Goal: Information Seeking & Learning: Learn about a topic

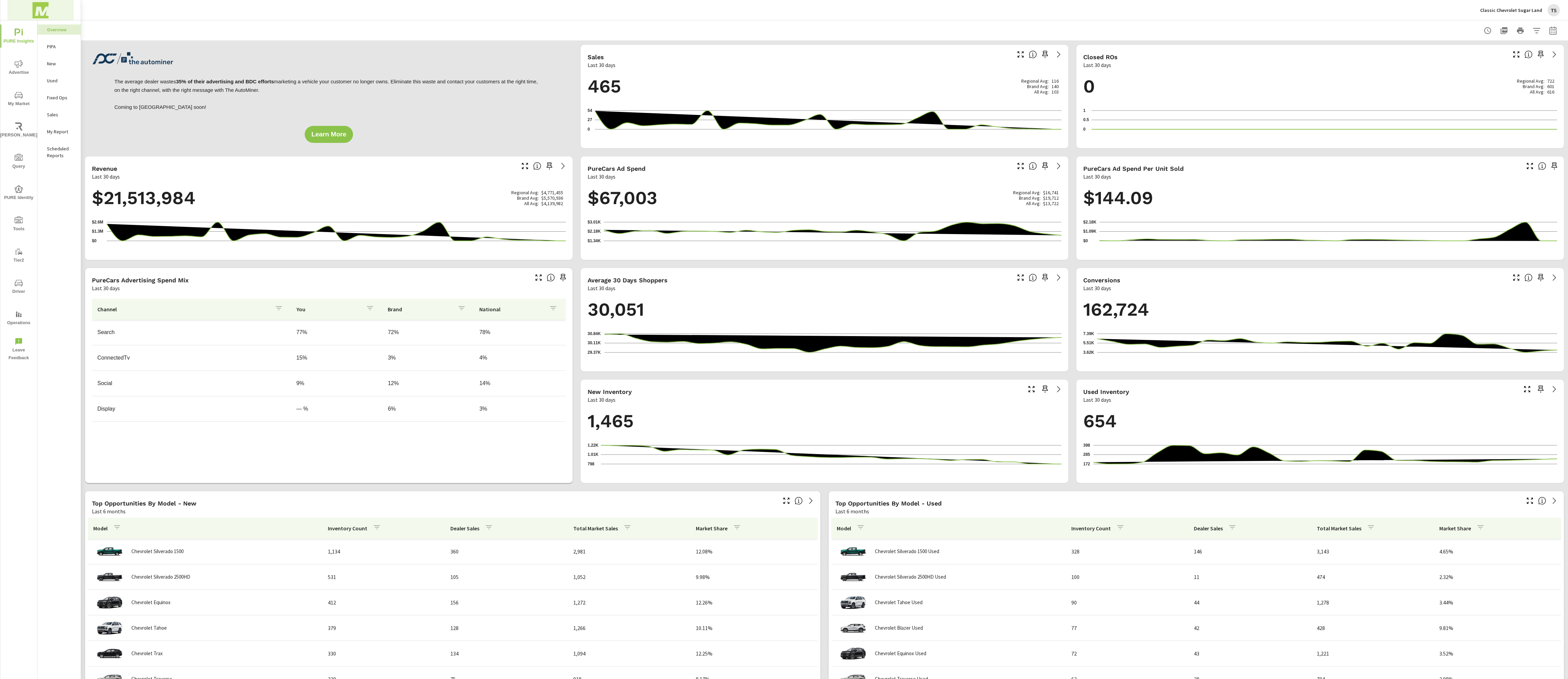
click at [40, 12] on img at bounding box center [40, 10] width 66 height 27
click at [88, 112] on div at bounding box center [784, 339] width 1568 height 679
click at [27, 72] on span "Advertise" at bounding box center [19, 68] width 33 height 17
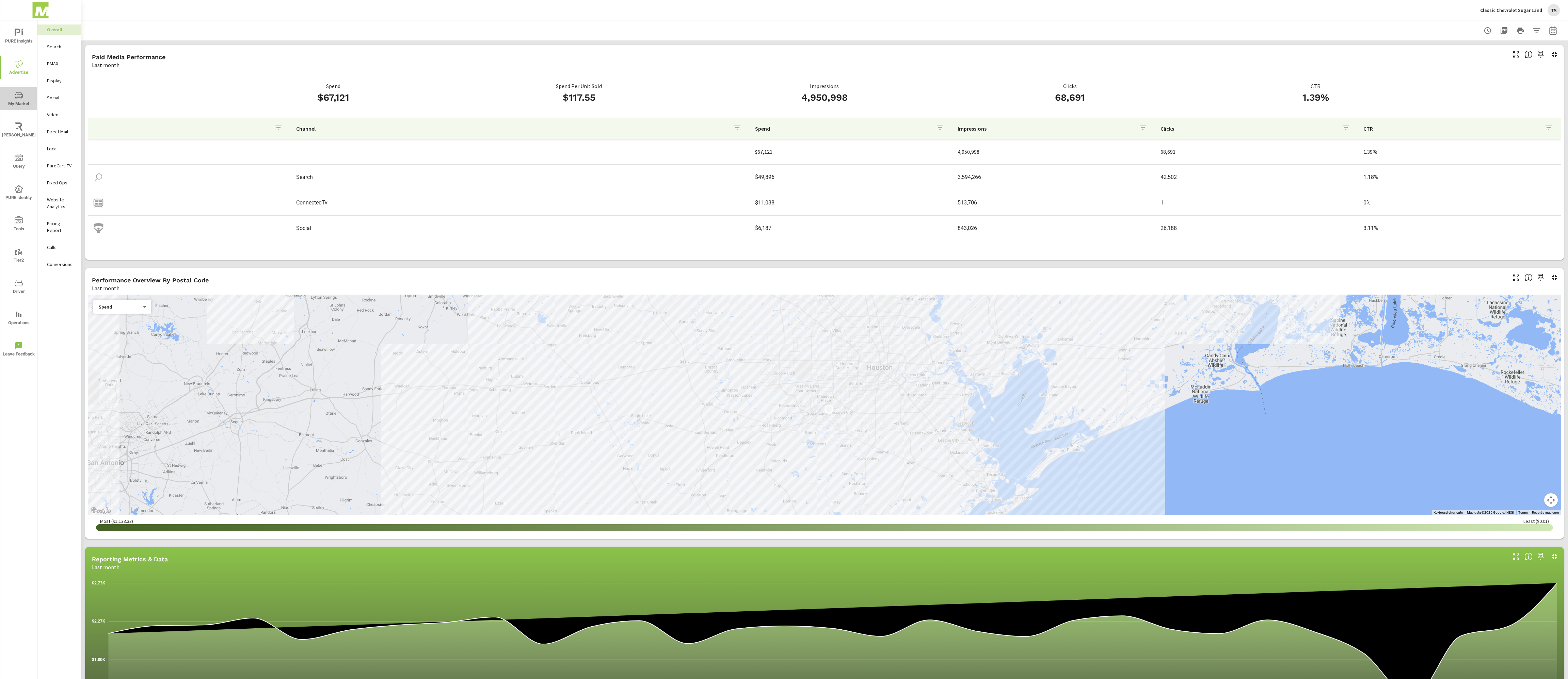
click at [18, 99] on icon "nav menu" at bounding box center [19, 95] width 8 height 8
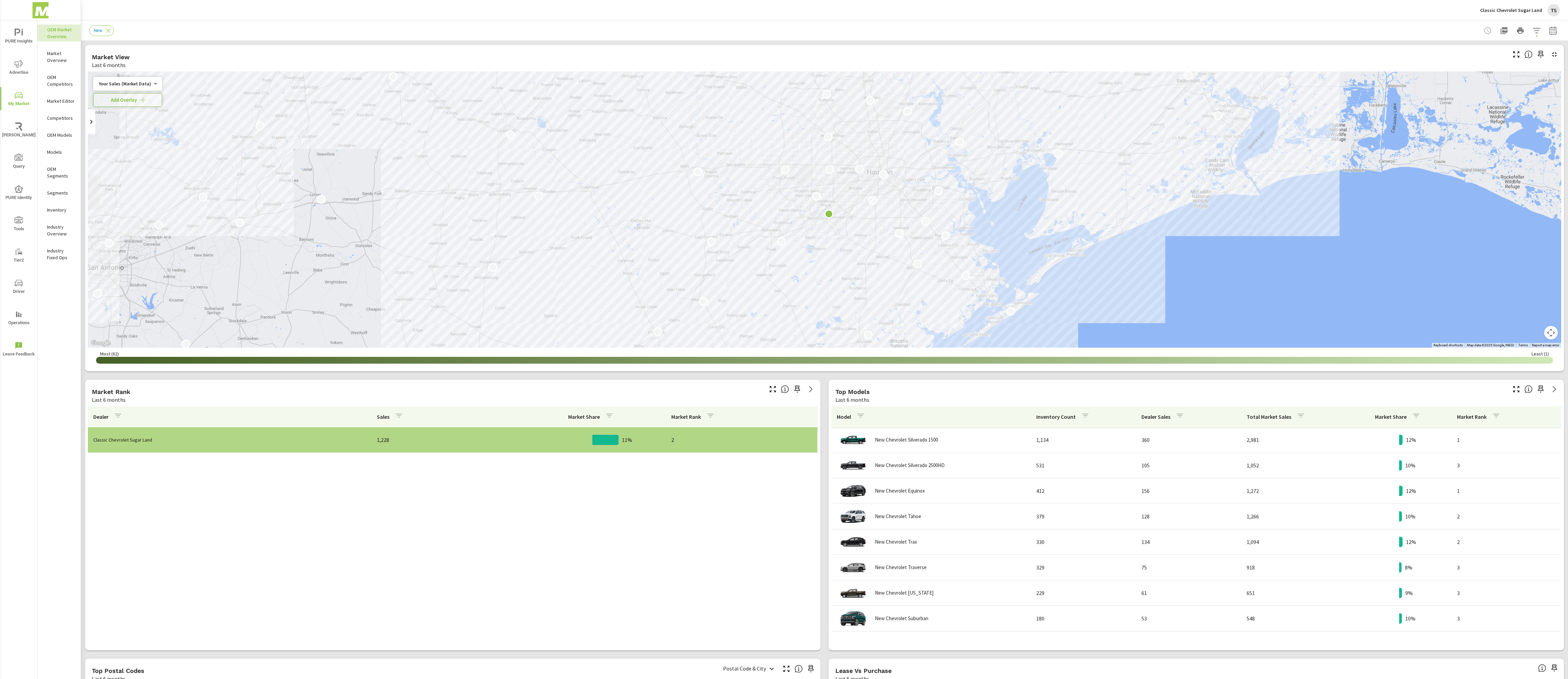
scroll to position [2239, 0]
click at [41, 7] on img at bounding box center [40, 10] width 66 height 27
click at [60, 35] on span "PureCars" at bounding box center [71, 32] width 23 height 8
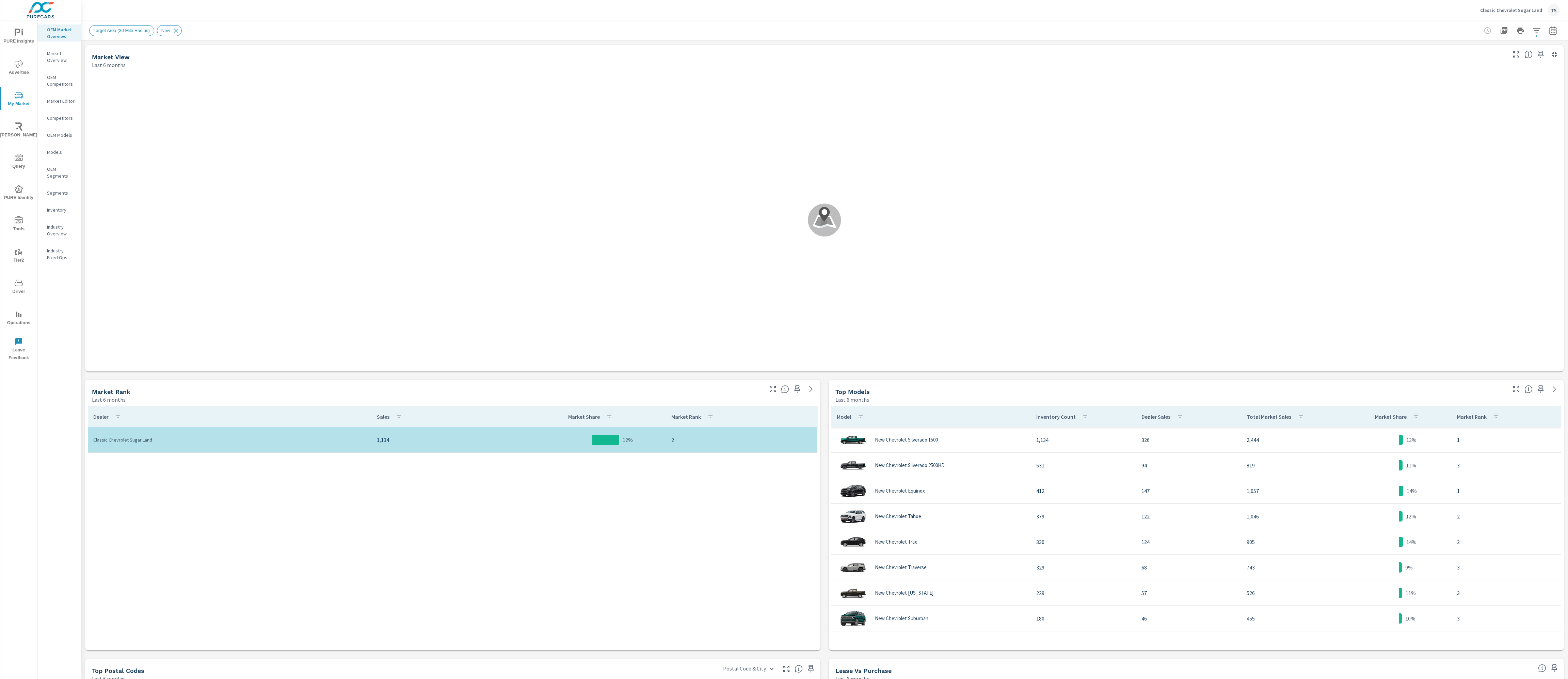
scroll to position [2162, 0]
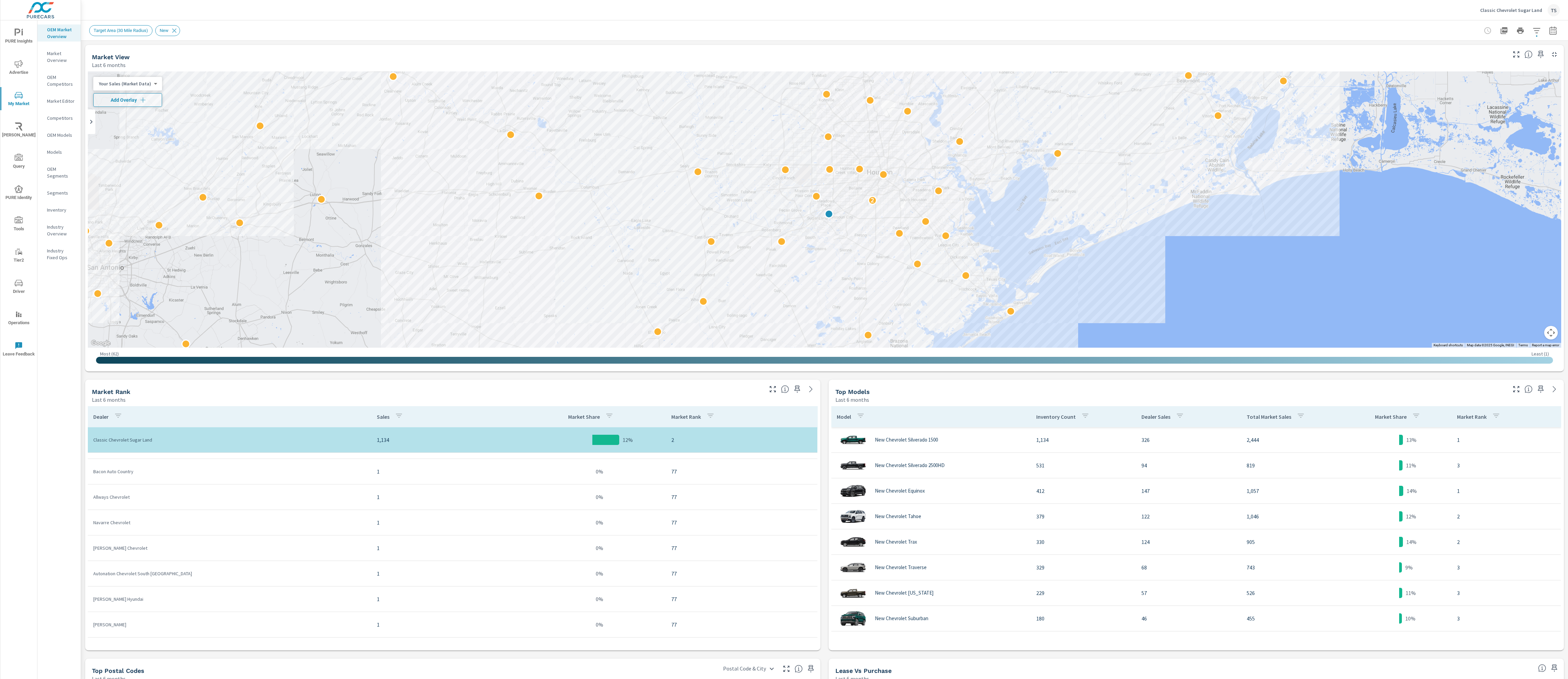
click at [19, 163] on span "Query" at bounding box center [19, 162] width 33 height 17
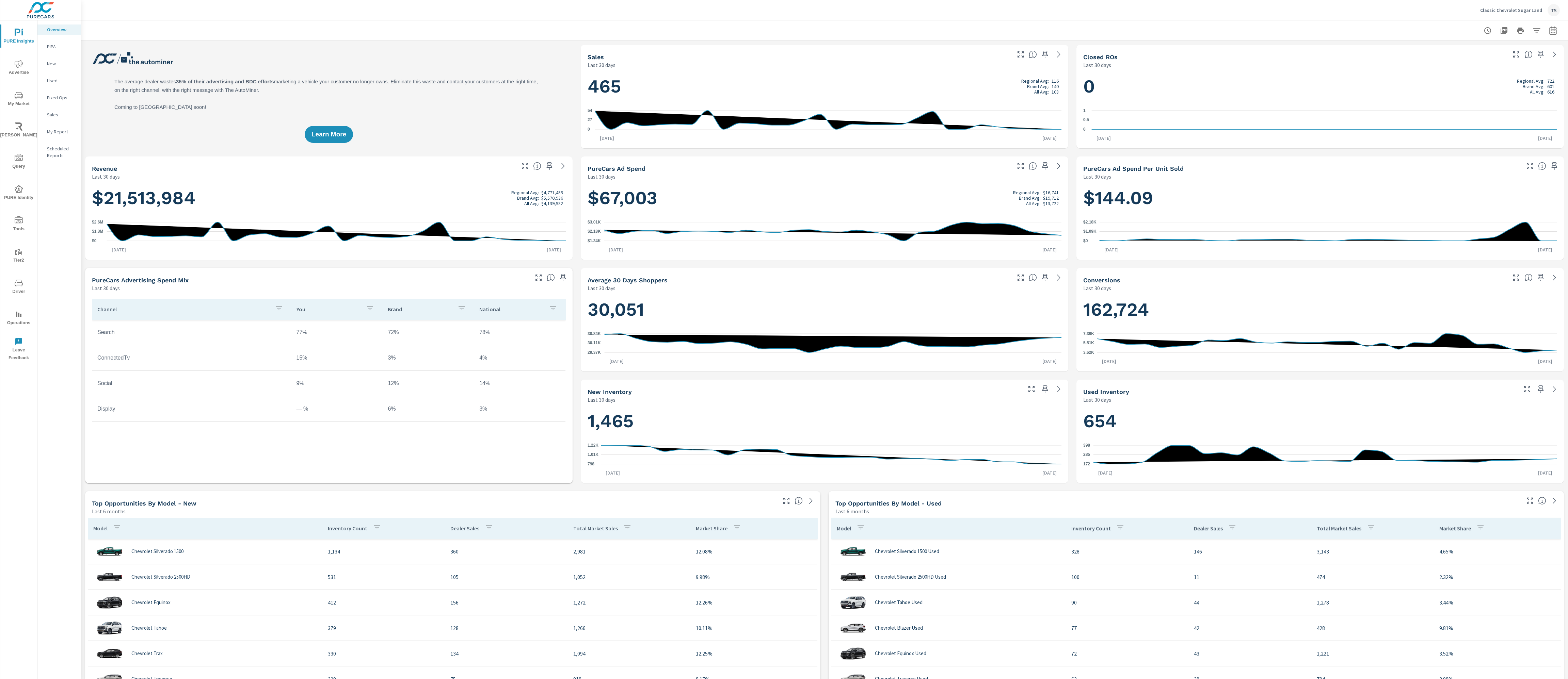
click at [22, 80] on div "PURE Insights Advertise My Market Riley AI Query PURE Identity Tools Tier2 Driv…" at bounding box center [19, 192] width 37 height 345
click at [24, 71] on span "Advertise" at bounding box center [19, 68] width 33 height 17
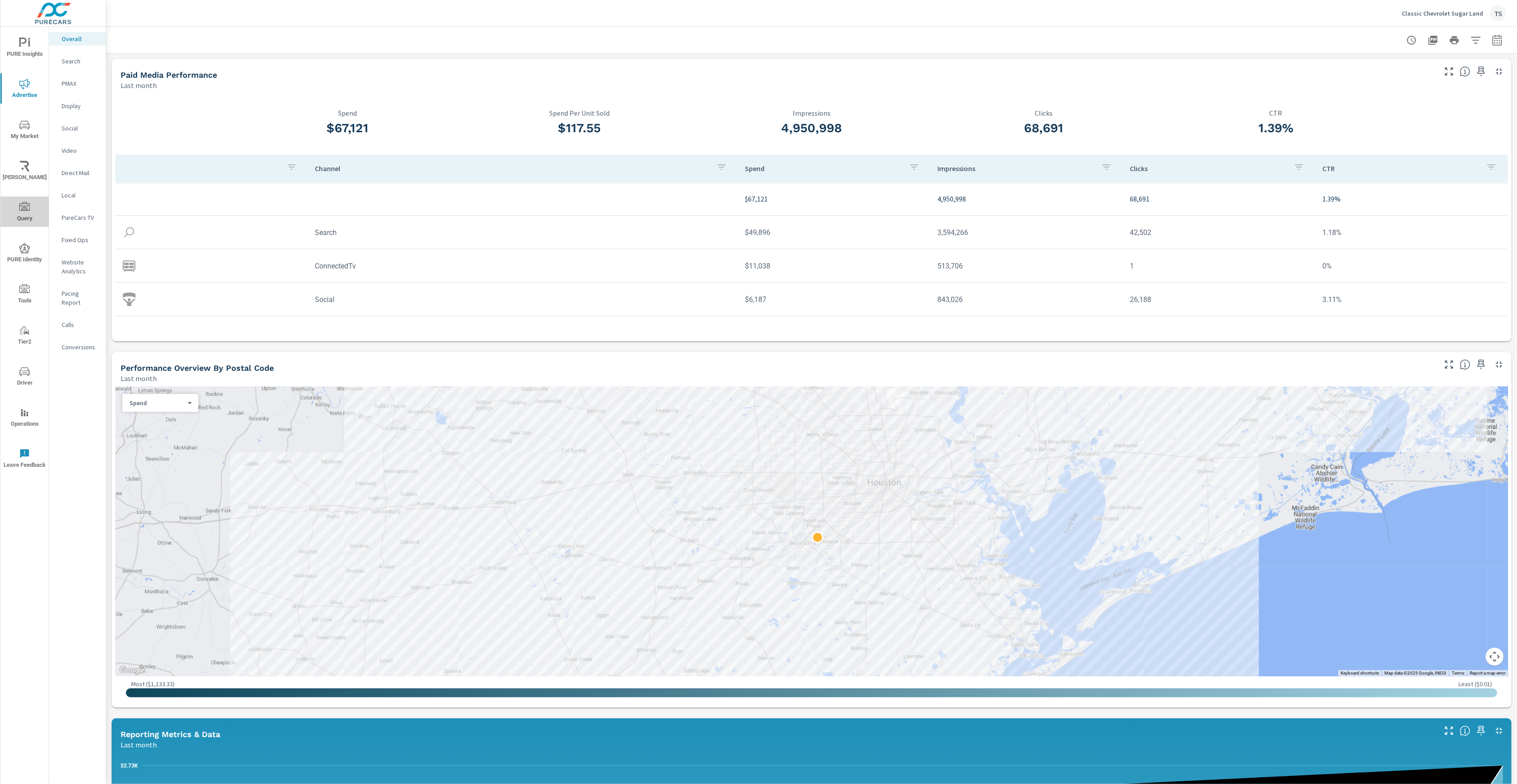
click at [28, 214] on span "Query" at bounding box center [25, 212] width 43 height 22
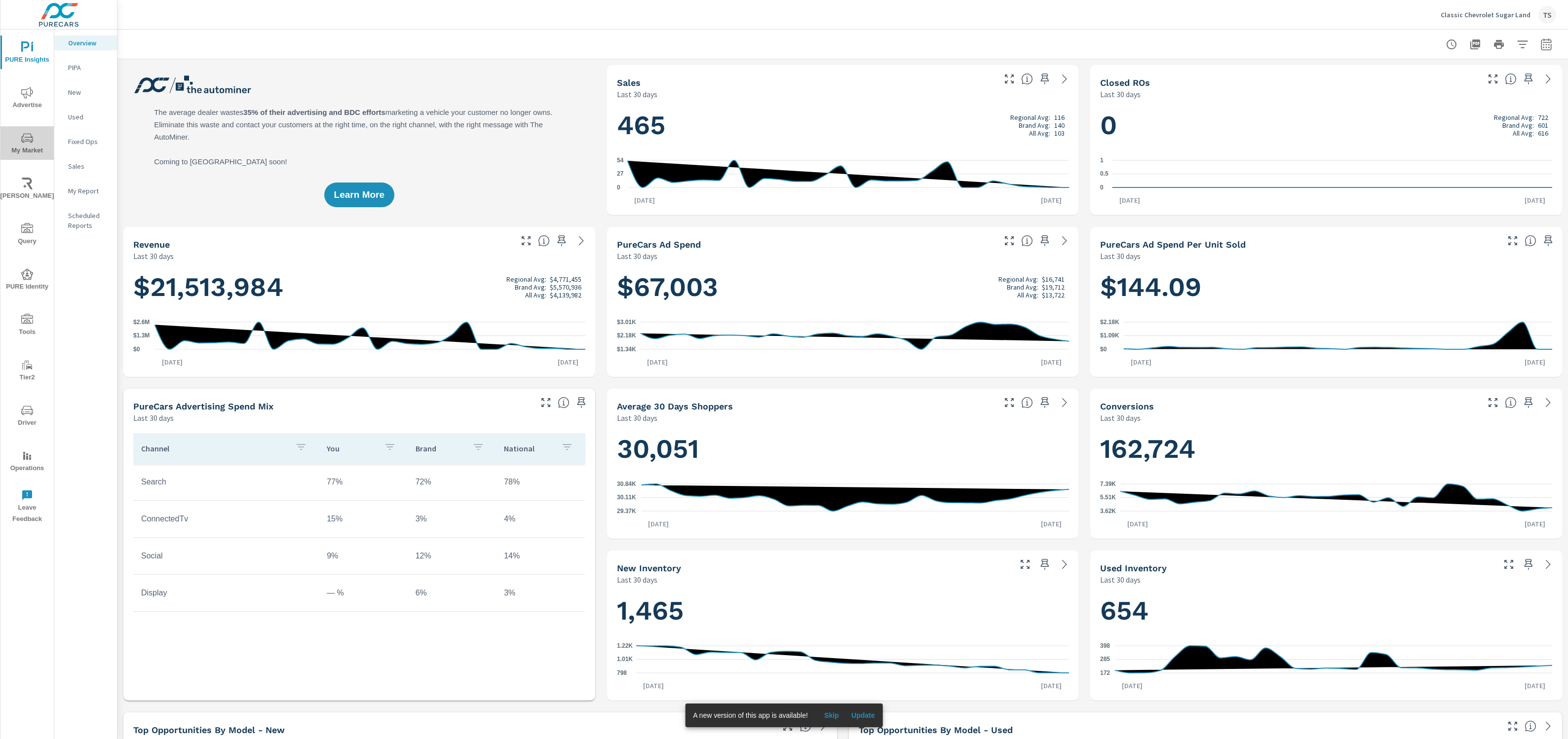
click at [27, 142] on icon "nav menu" at bounding box center [27, 138] width 12 height 12
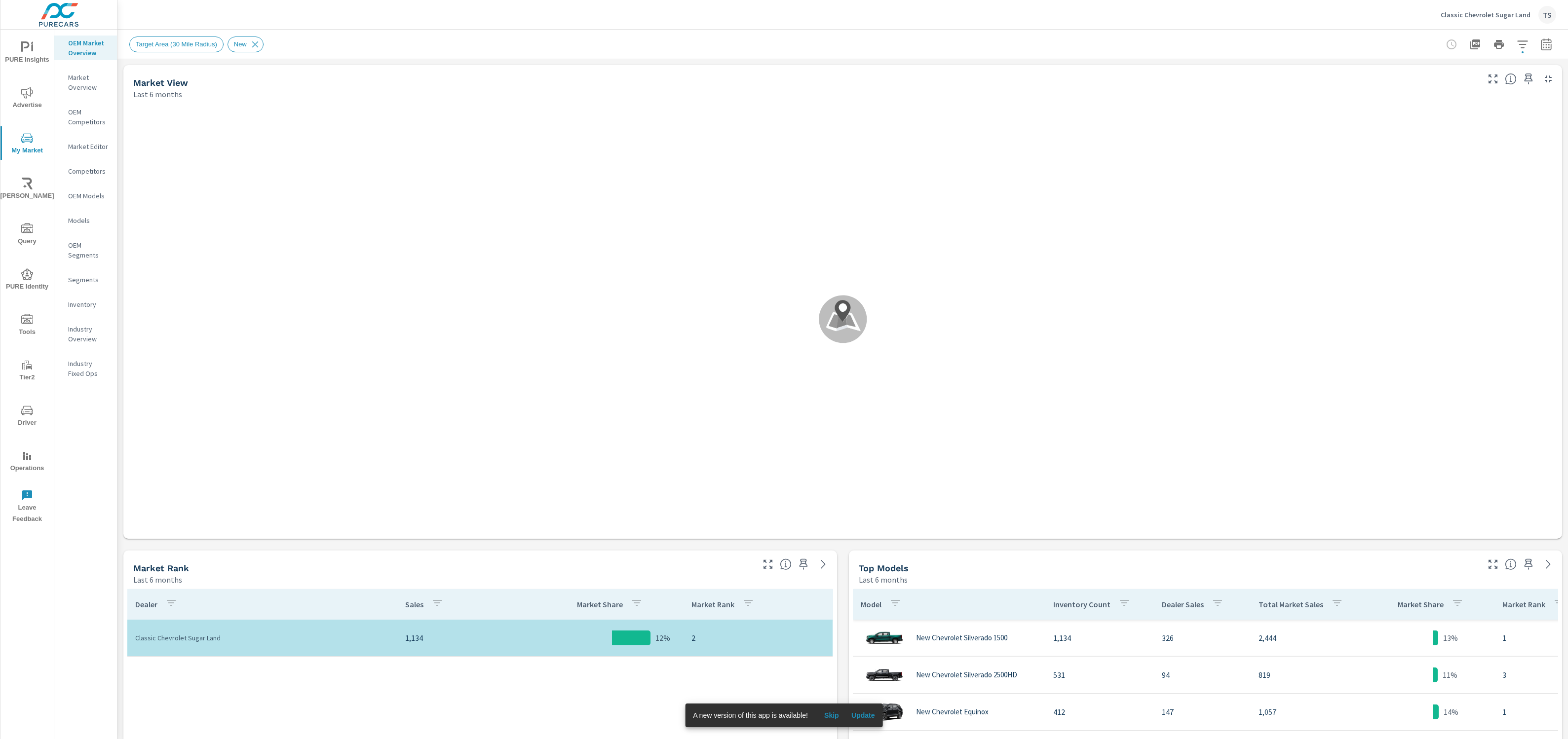
scroll to position [3137, 0]
click at [865, 714] on span "Update" at bounding box center [864, 715] width 23 height 9
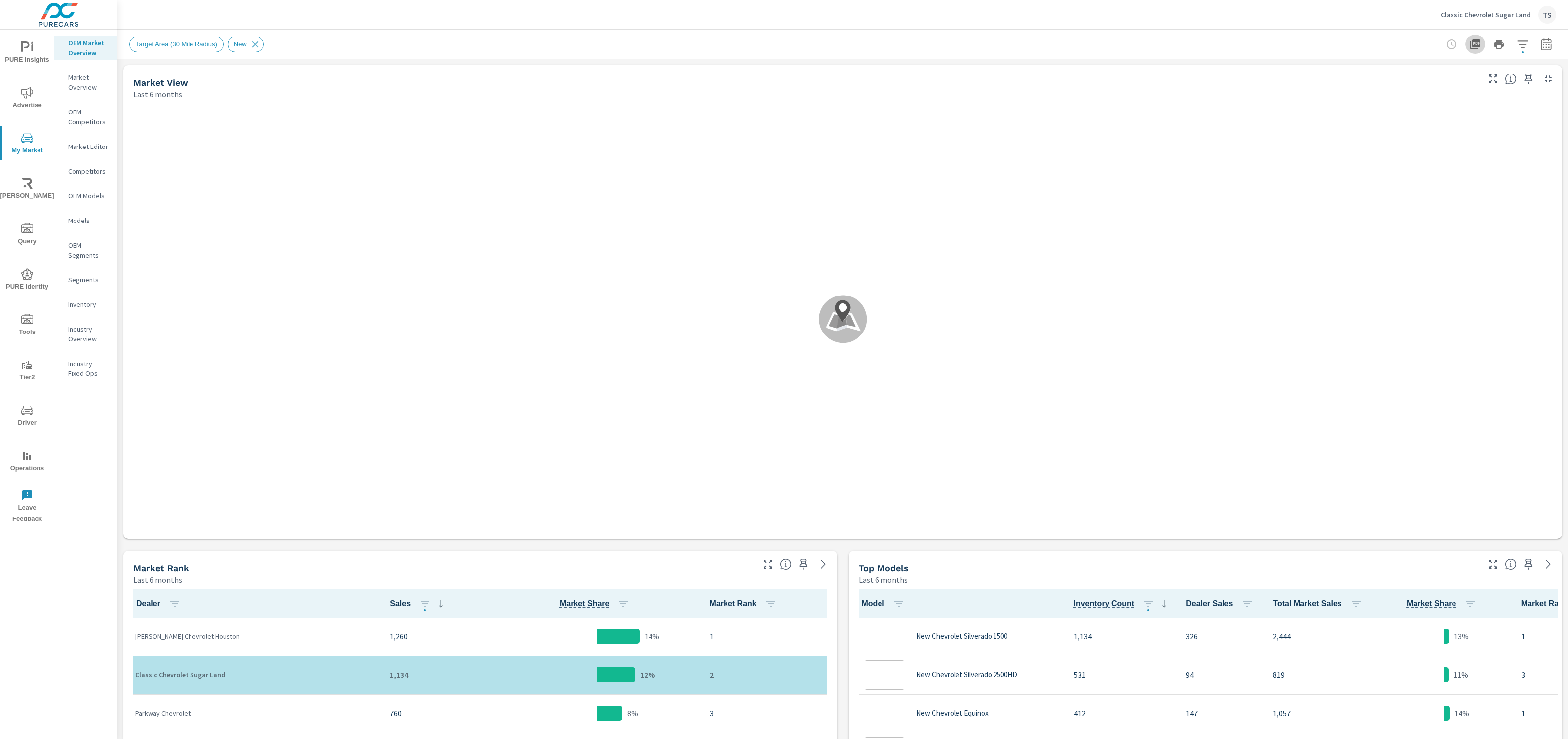
click at [1478, 44] on icon "button" at bounding box center [1476, 45] width 12 height 12
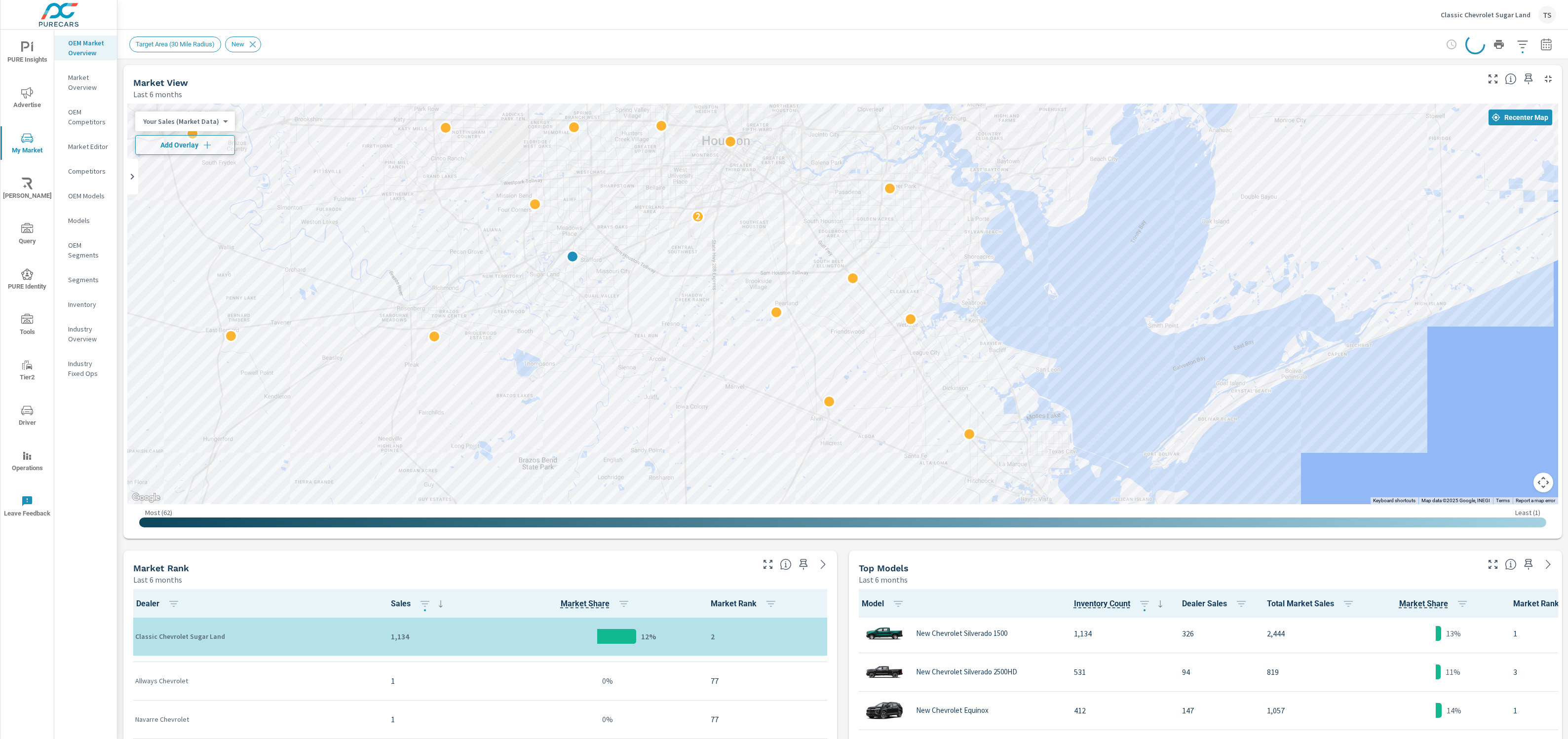
click at [1061, 67] on div "Market View Last 6 months" at bounding box center [802, 83] width 1358 height 35
click at [1477, 47] on icon "button" at bounding box center [1476, 45] width 10 height 10
click at [26, 51] on icon "nav menu" at bounding box center [27, 48] width 12 height 12
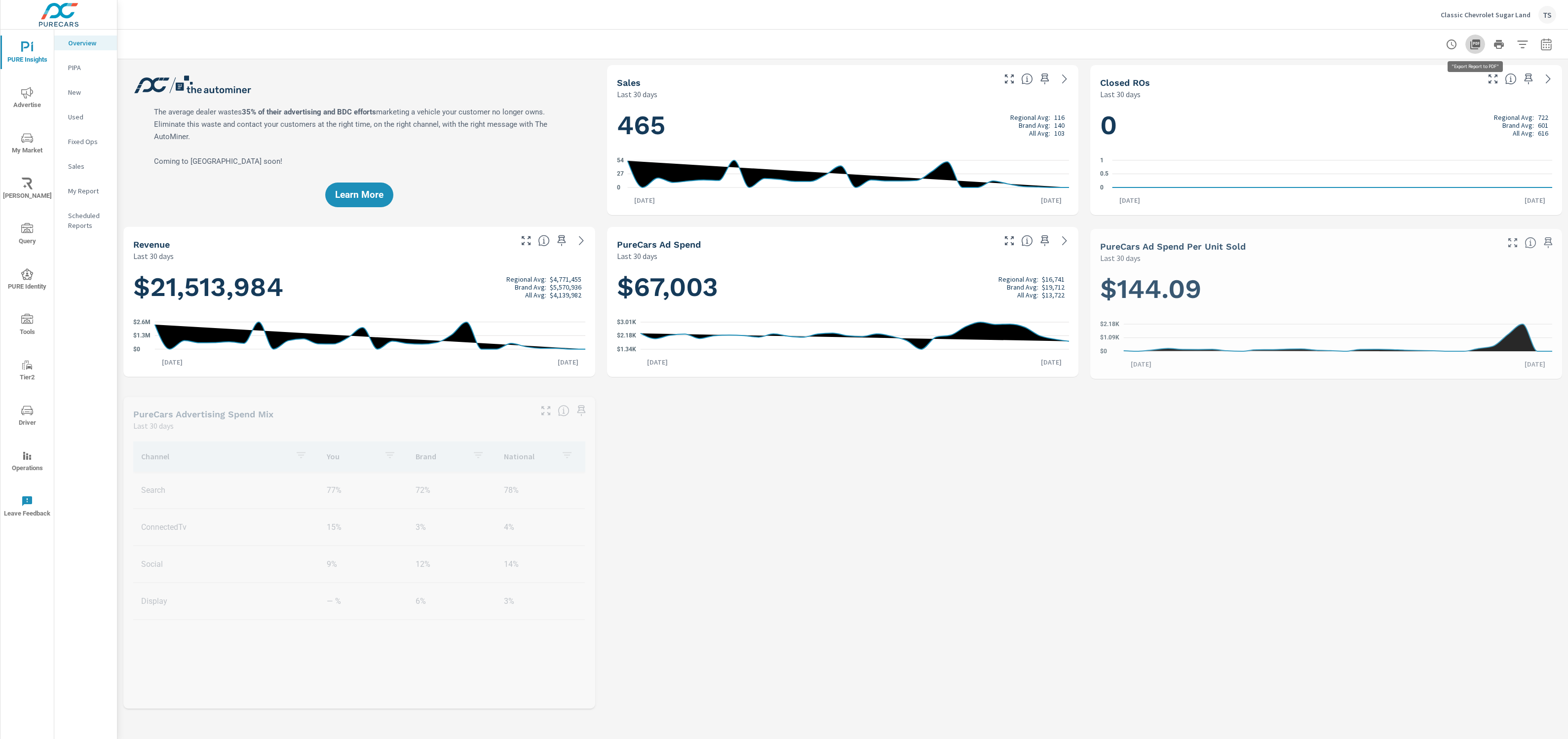
click at [1480, 44] on icon "button" at bounding box center [1476, 45] width 12 height 12
